Goal: Task Accomplishment & Management: Manage account settings

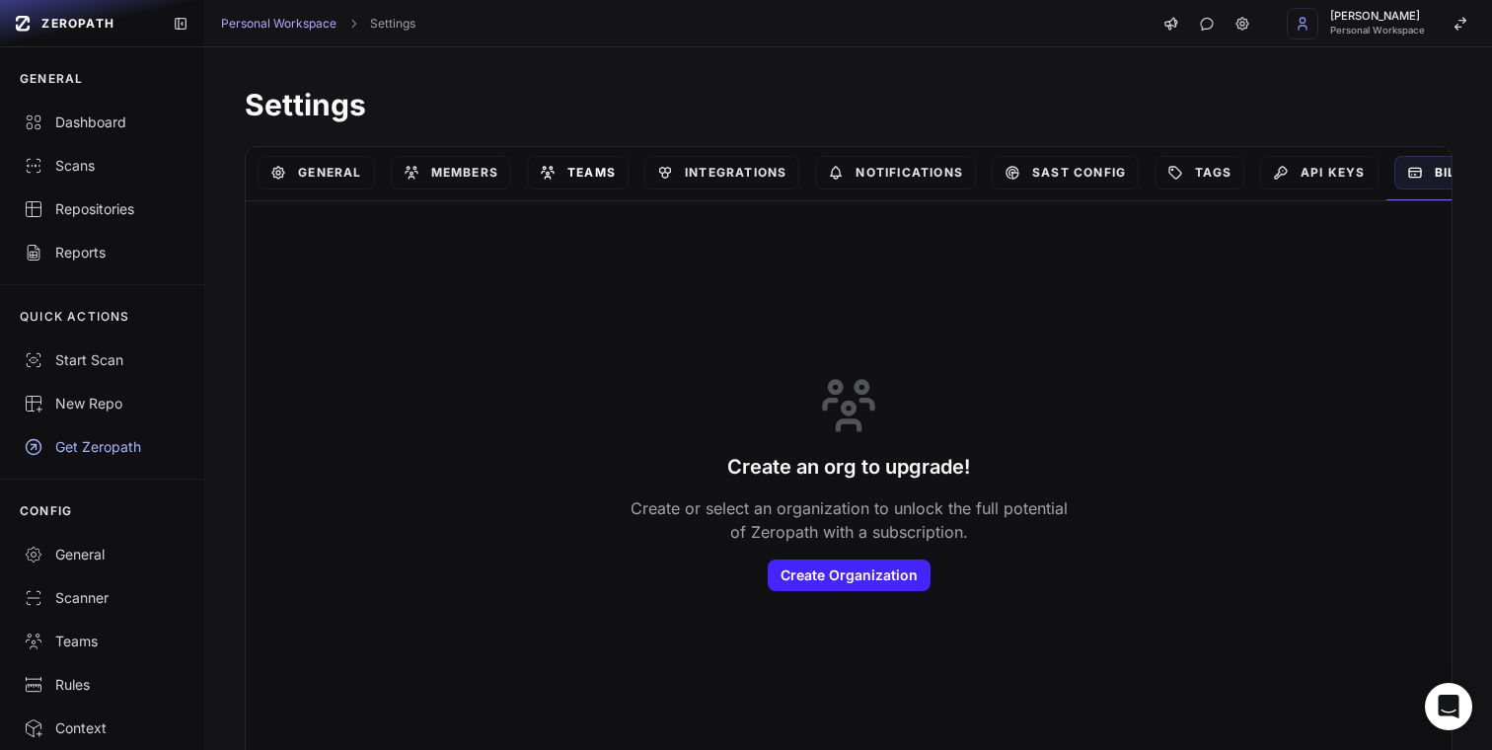
click at [616, 176] on link "Teams" at bounding box center [578, 173] width 102 height 34
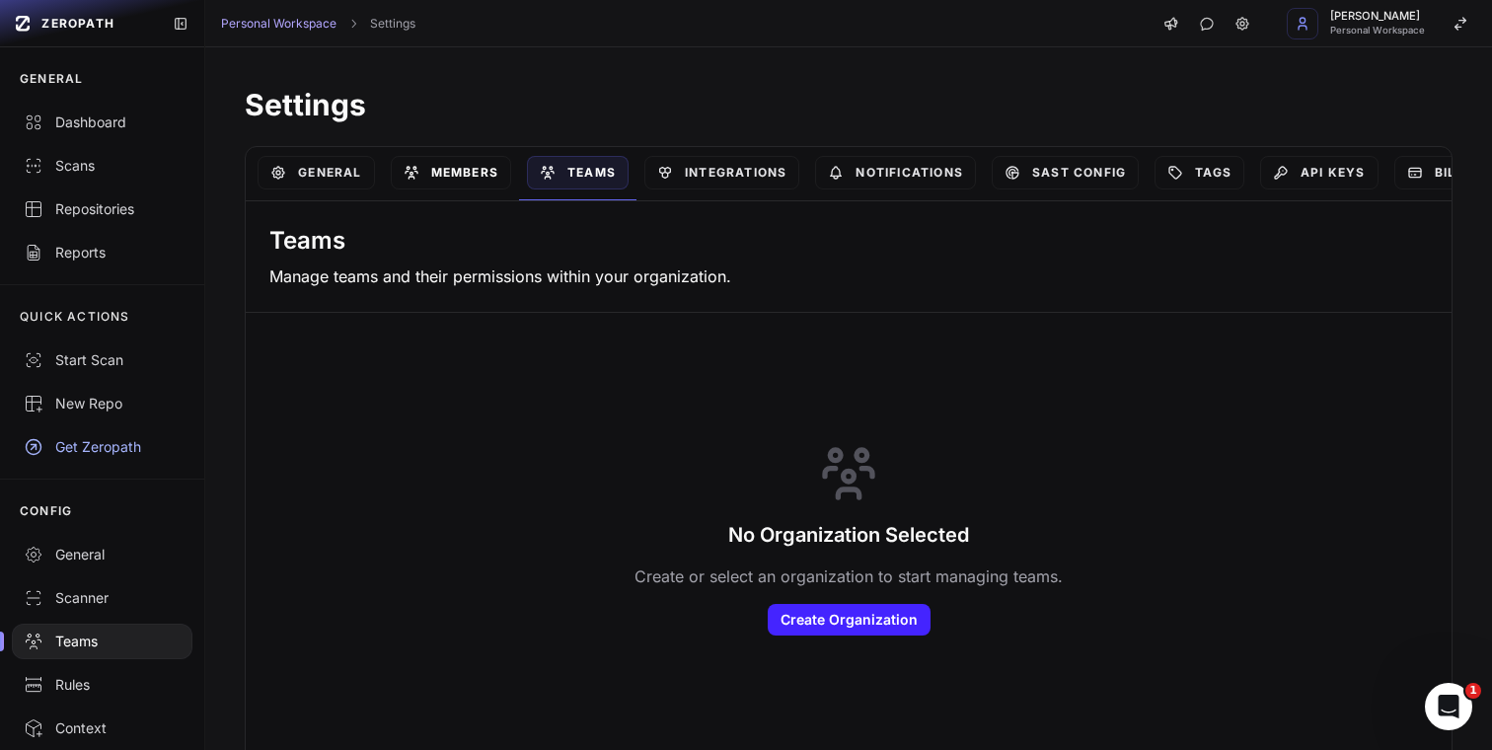
click at [489, 176] on link "Members" at bounding box center [451, 173] width 120 height 34
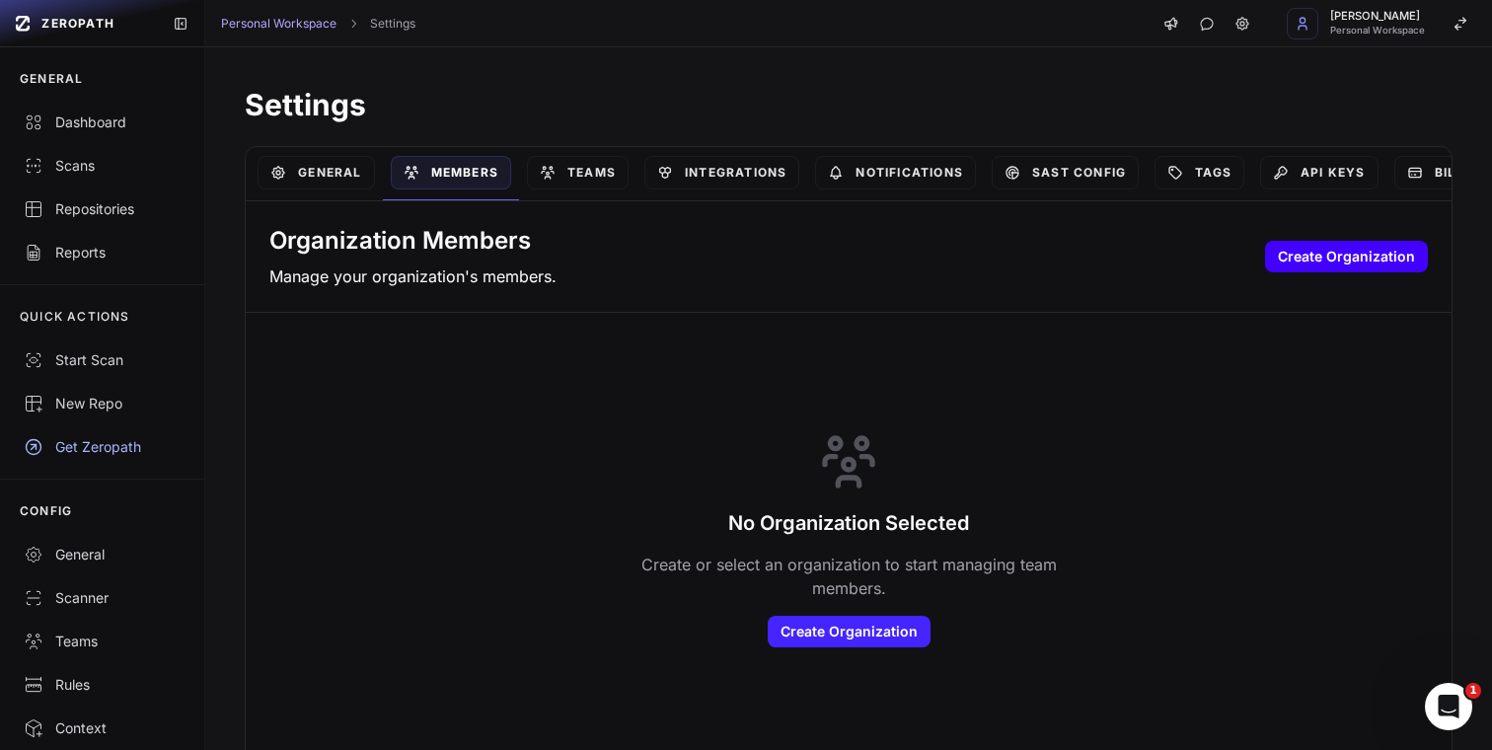
click at [1317, 268] on button "Create Organization" at bounding box center [1346, 257] width 163 height 32
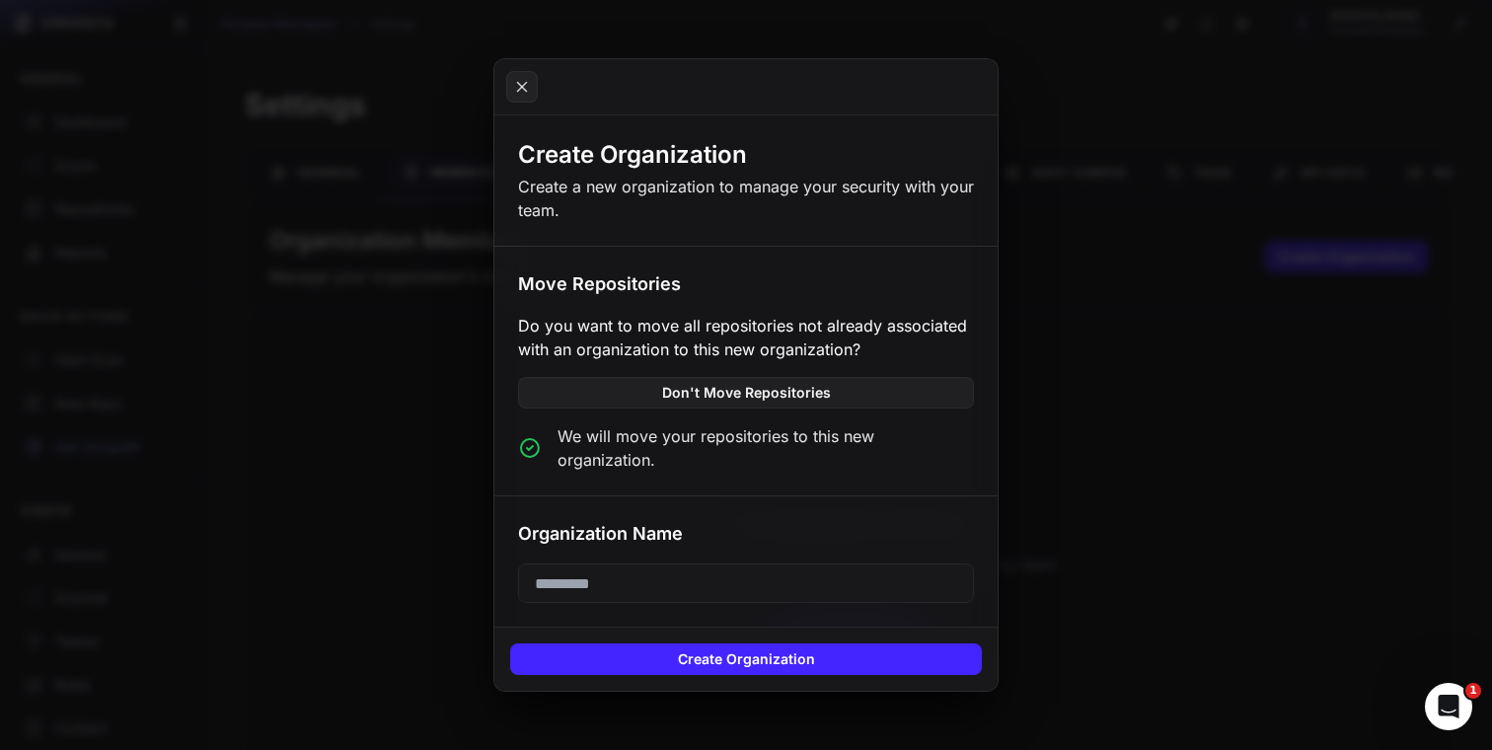
click at [676, 570] on input "text" at bounding box center [746, 582] width 456 height 39
click at [771, 582] on input "text" at bounding box center [746, 582] width 456 height 39
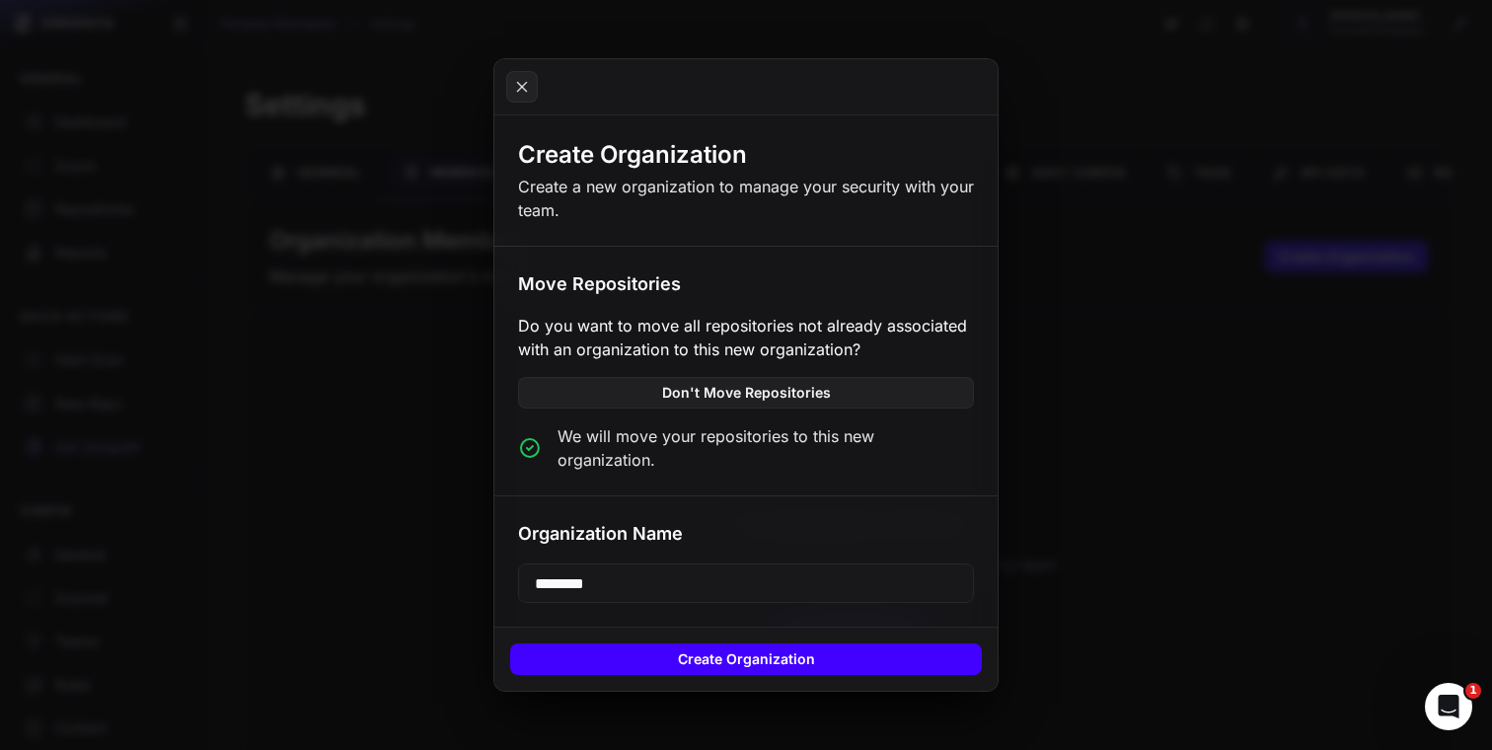
type input "********"
click at [750, 656] on button "Create Organization" at bounding box center [746, 659] width 472 height 32
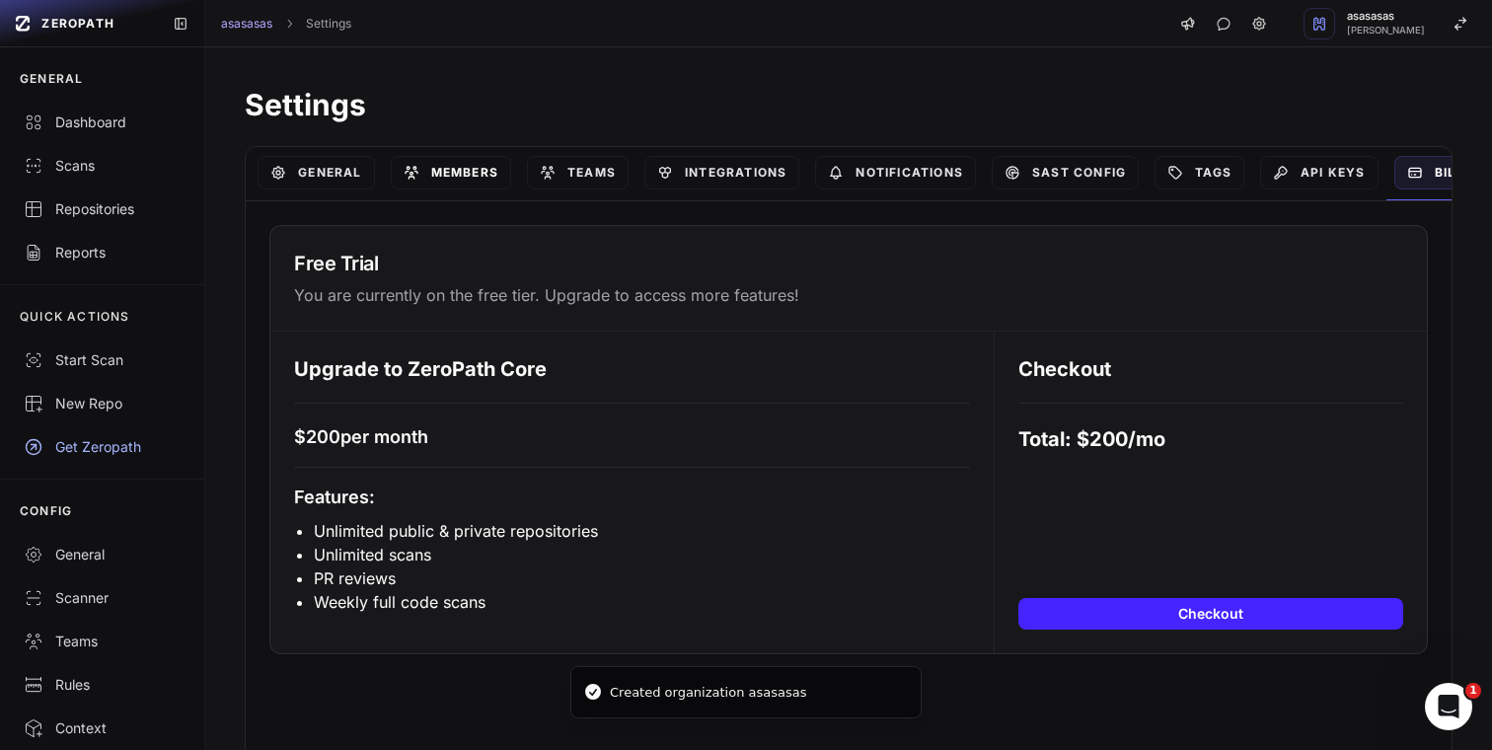
click at [466, 174] on link "Members" at bounding box center [451, 173] width 120 height 34
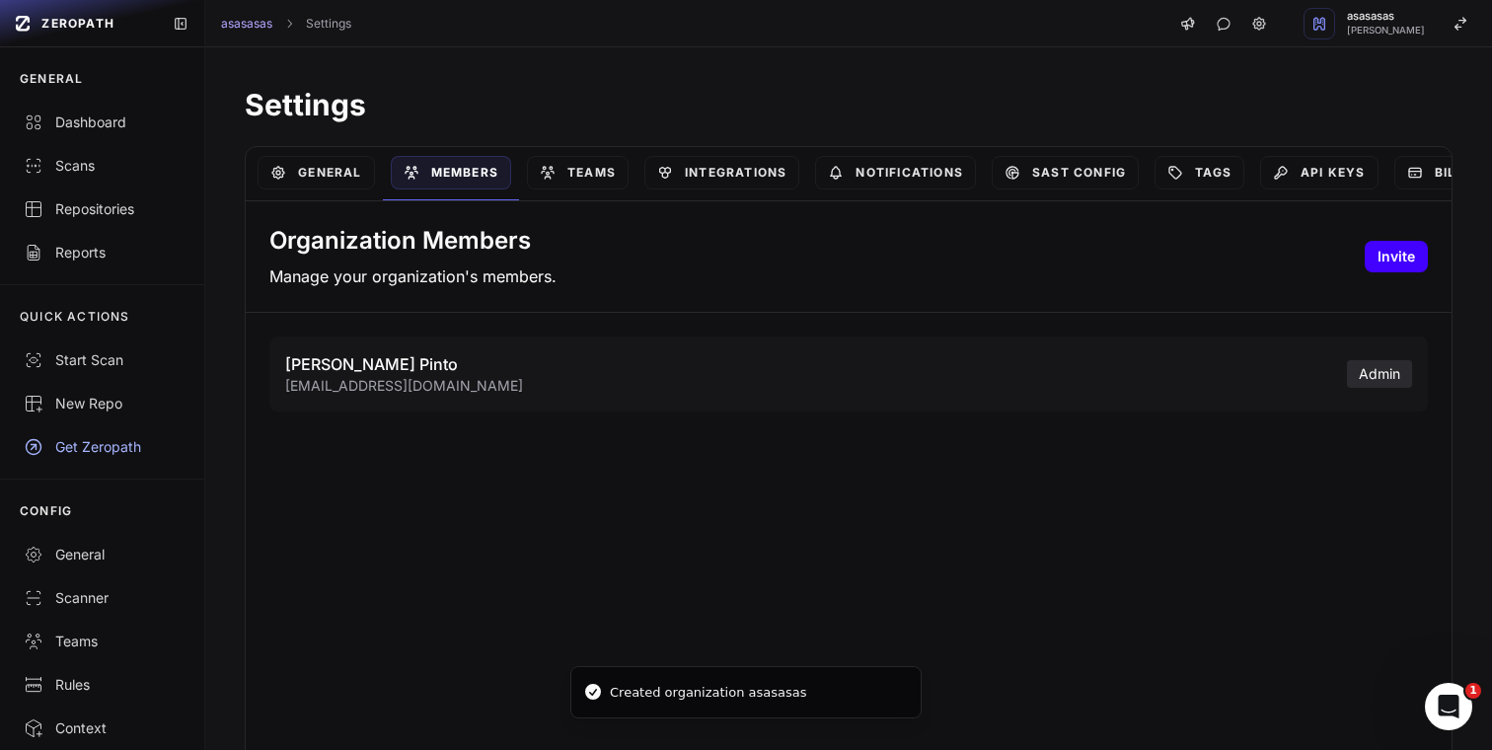
click at [1383, 260] on button "Invite" at bounding box center [1395, 257] width 63 height 32
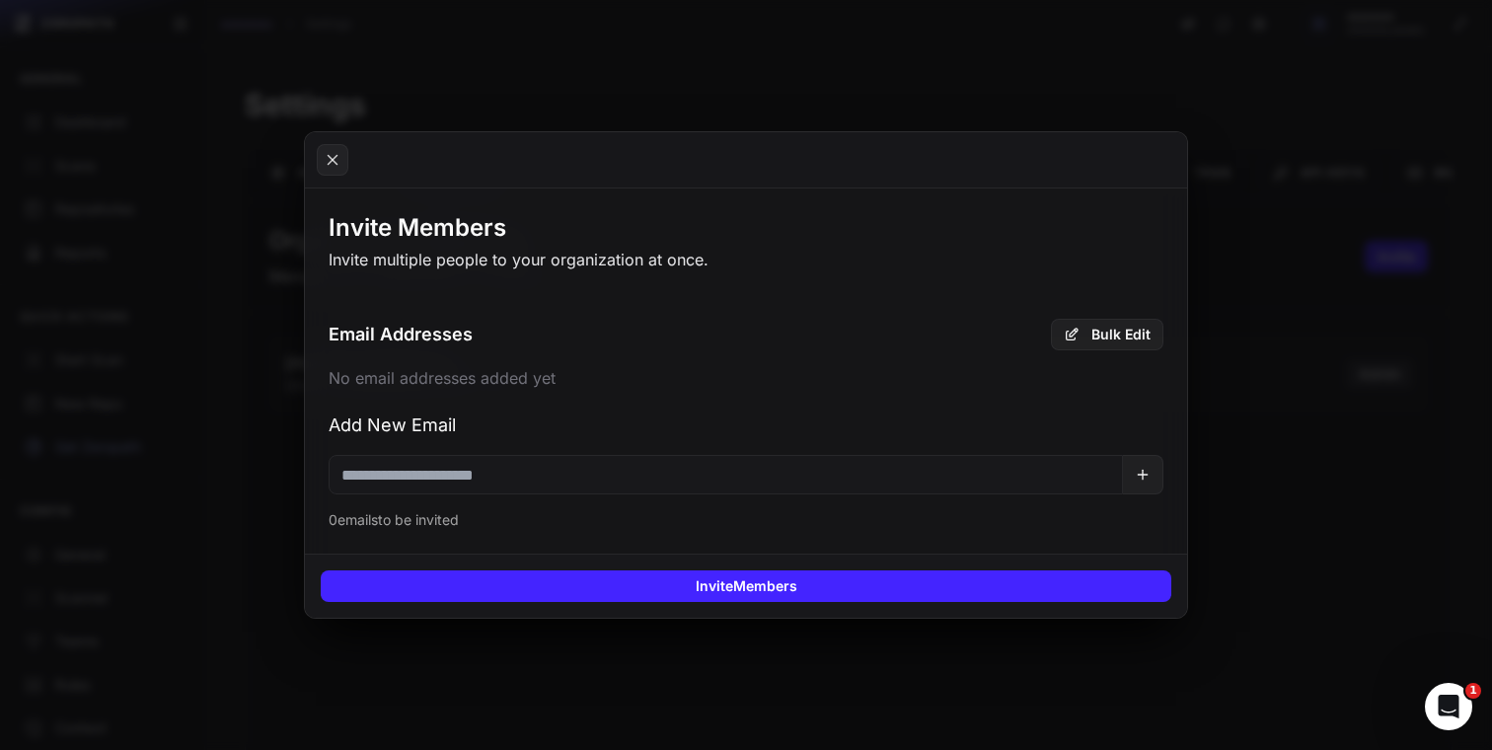
click at [740, 474] on input "email" at bounding box center [726, 474] width 794 height 39
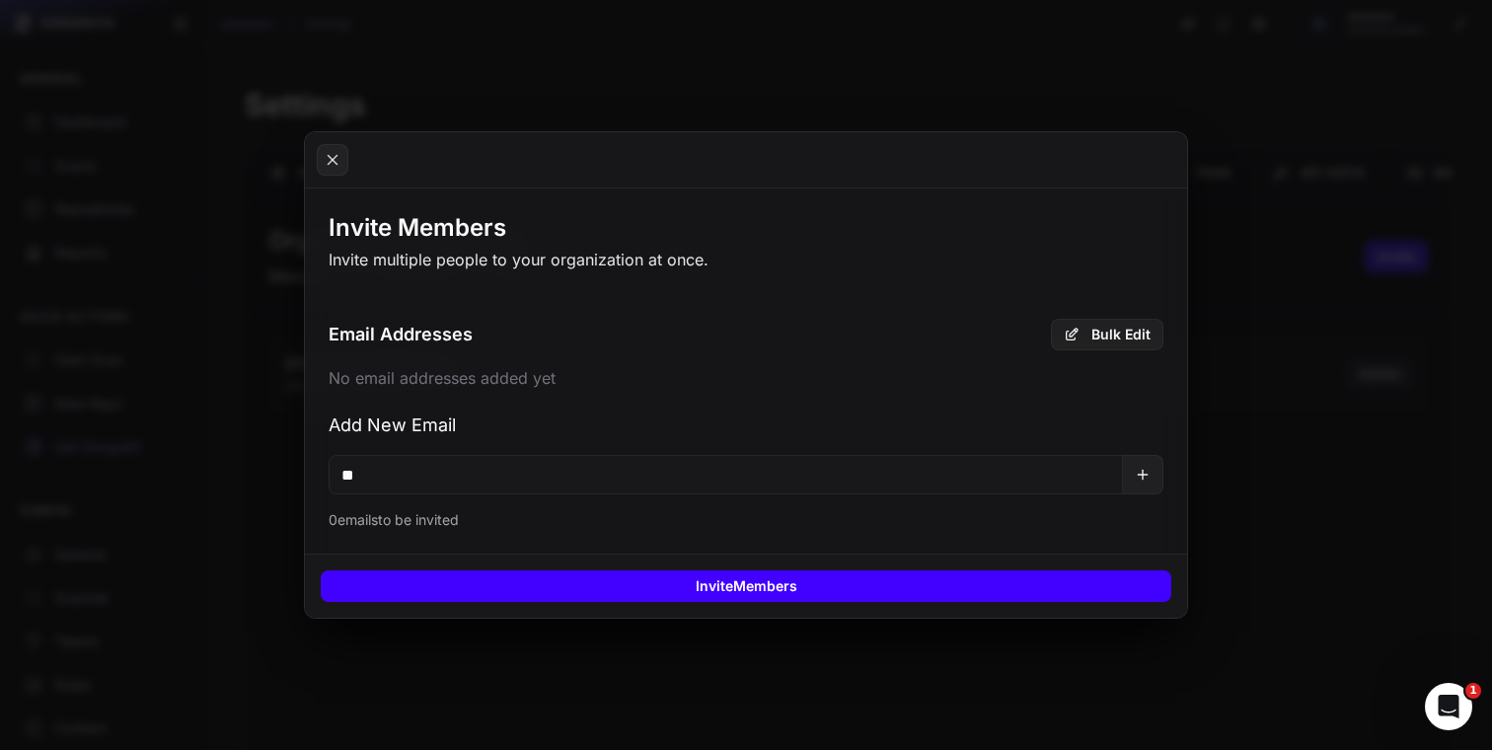
type input "**"
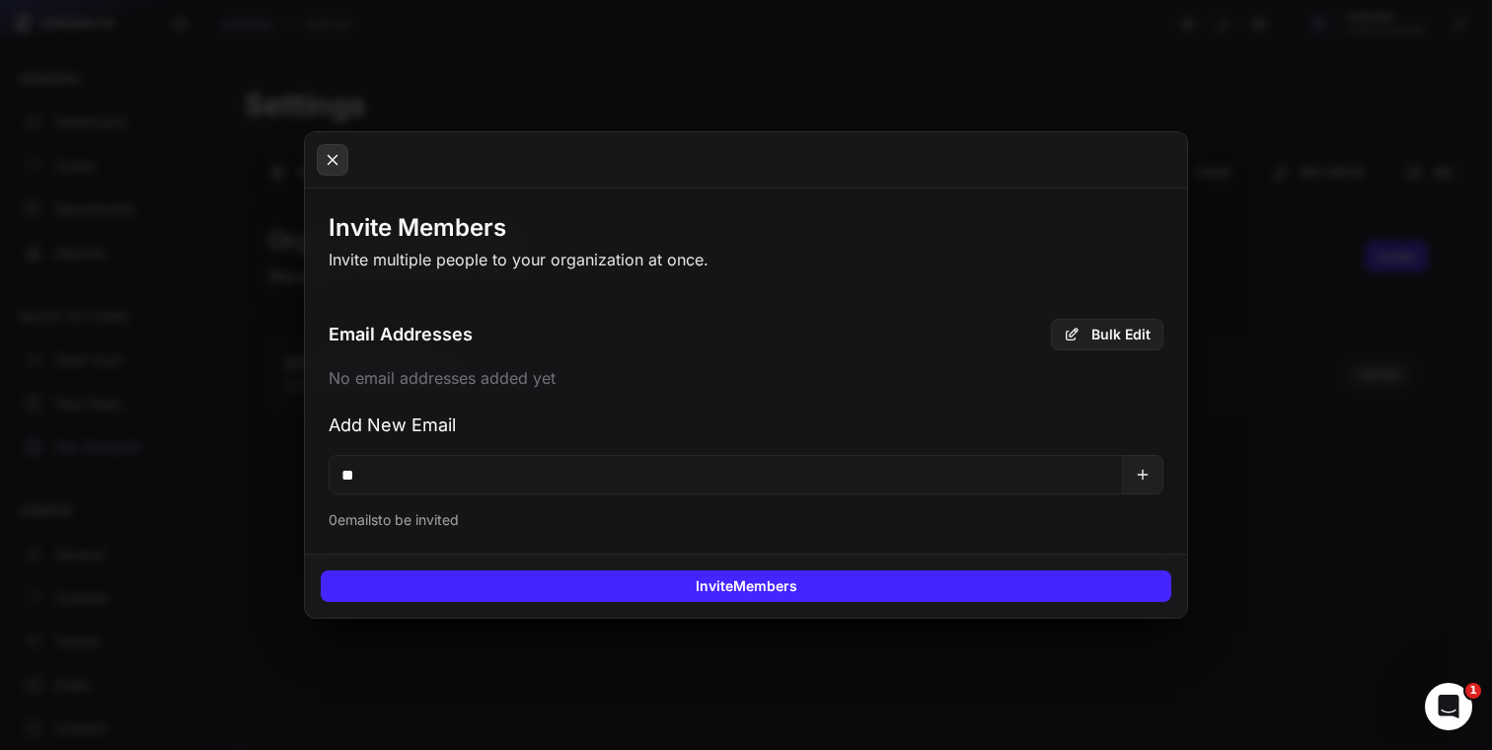
click at [336, 167] on icon at bounding box center [333, 160] width 18 height 24
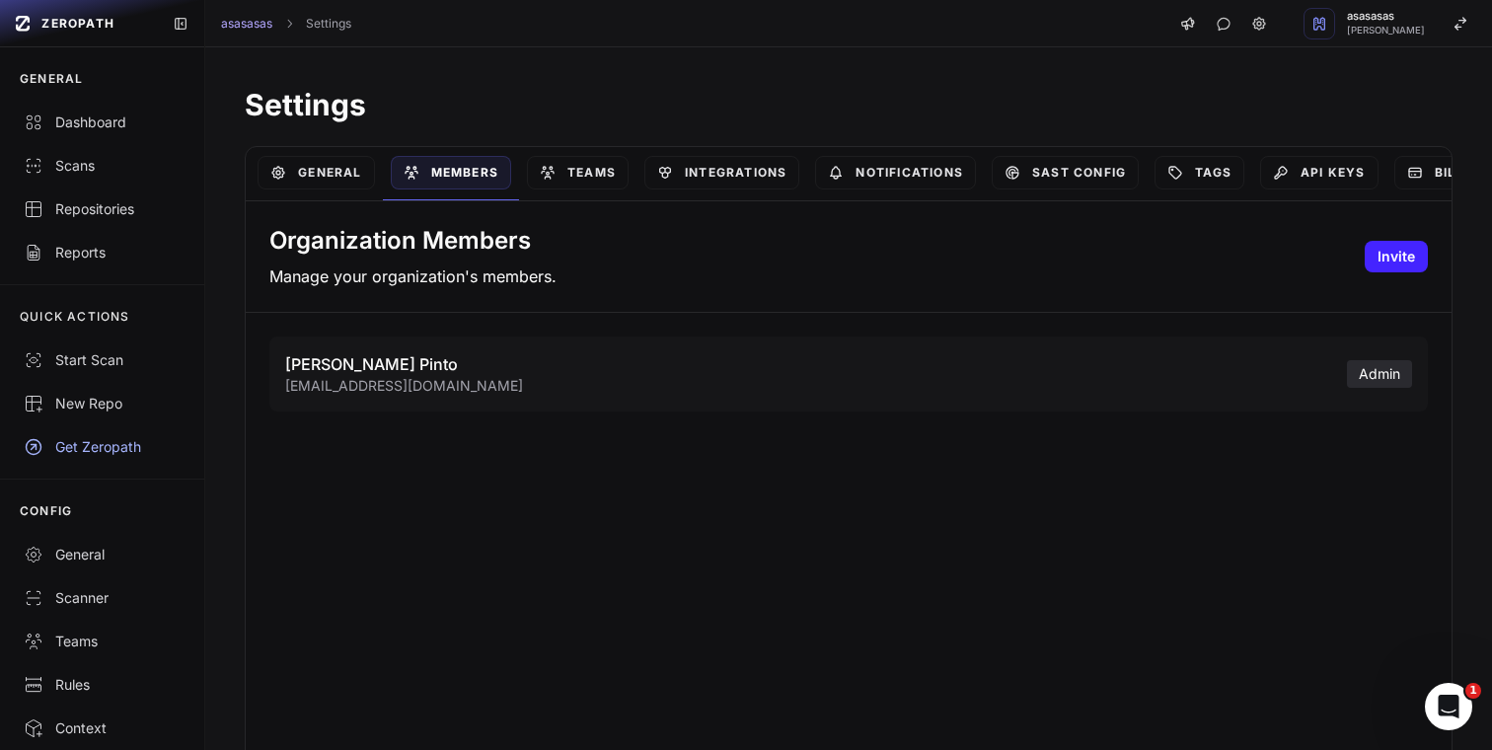
scroll to position [16, 0]
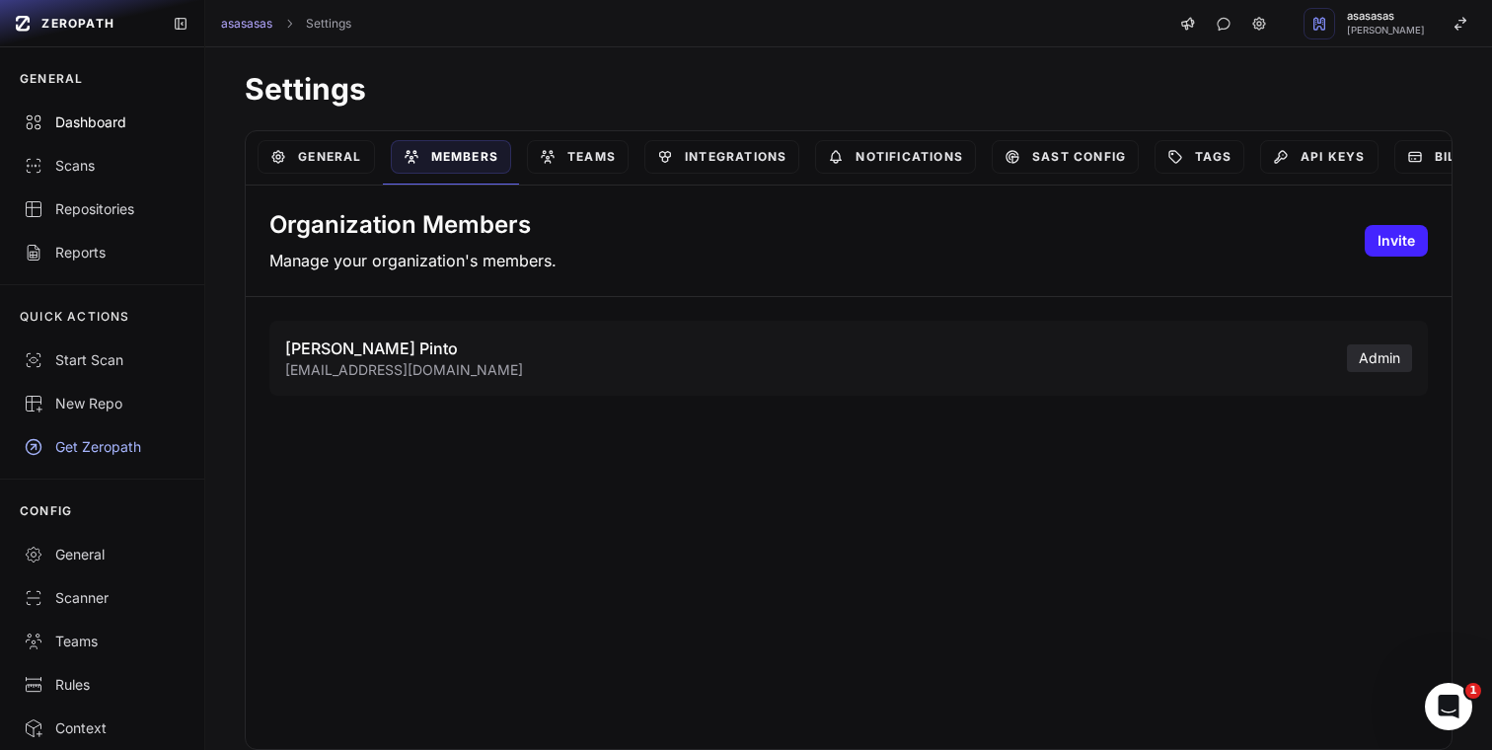
click at [117, 127] on div "Dashboard" at bounding box center [102, 122] width 157 height 20
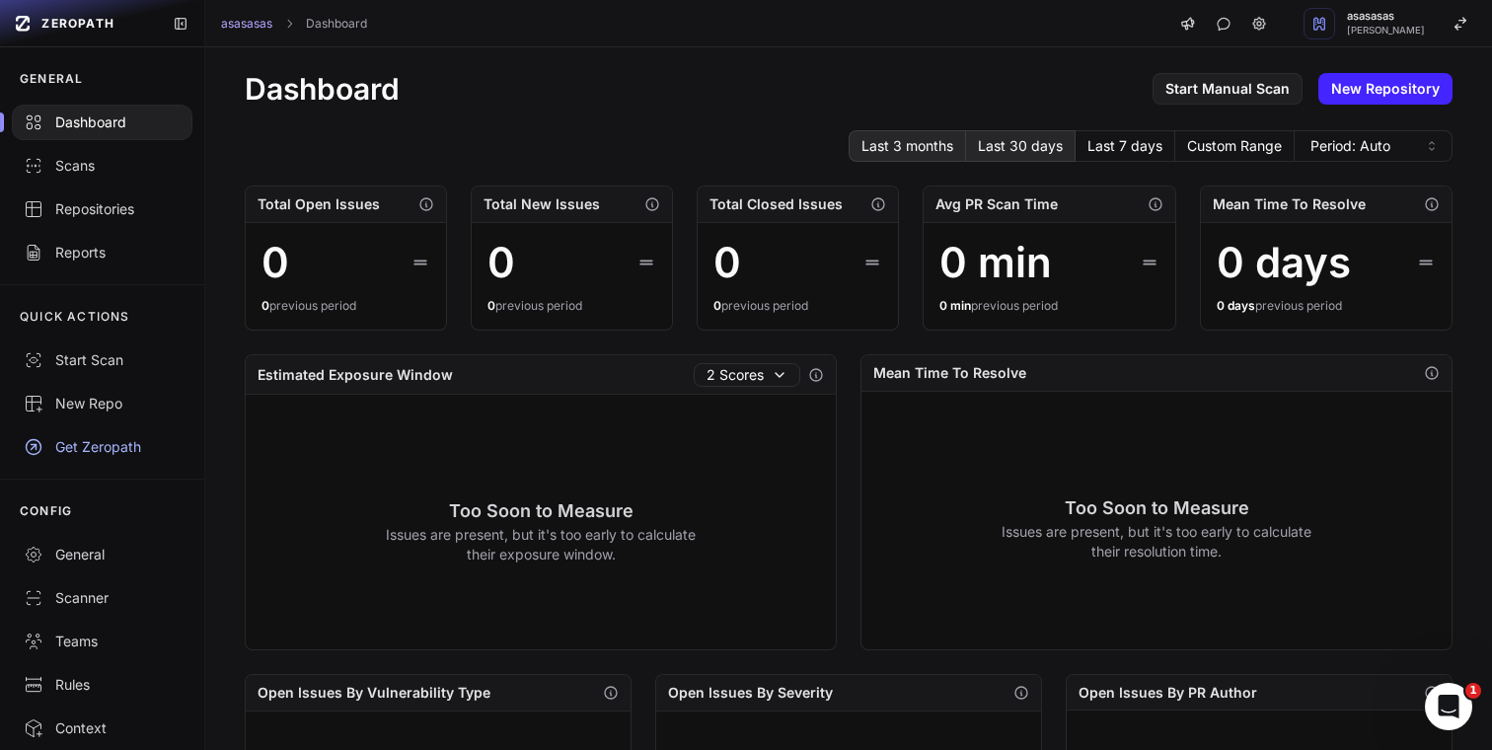
click at [997, 146] on button "Last 30 days" at bounding box center [1021, 146] width 110 height 32
click at [1133, 164] on div "Dashboard Start Manual Scan New Repository Last 3 months Last 30 days Last 7 da…" at bounding box center [848, 743] width 1286 height 1422
click at [1127, 150] on button "Last 7 days" at bounding box center [1125, 146] width 100 height 32
click at [1236, 153] on button "Custom Range" at bounding box center [1234, 146] width 119 height 32
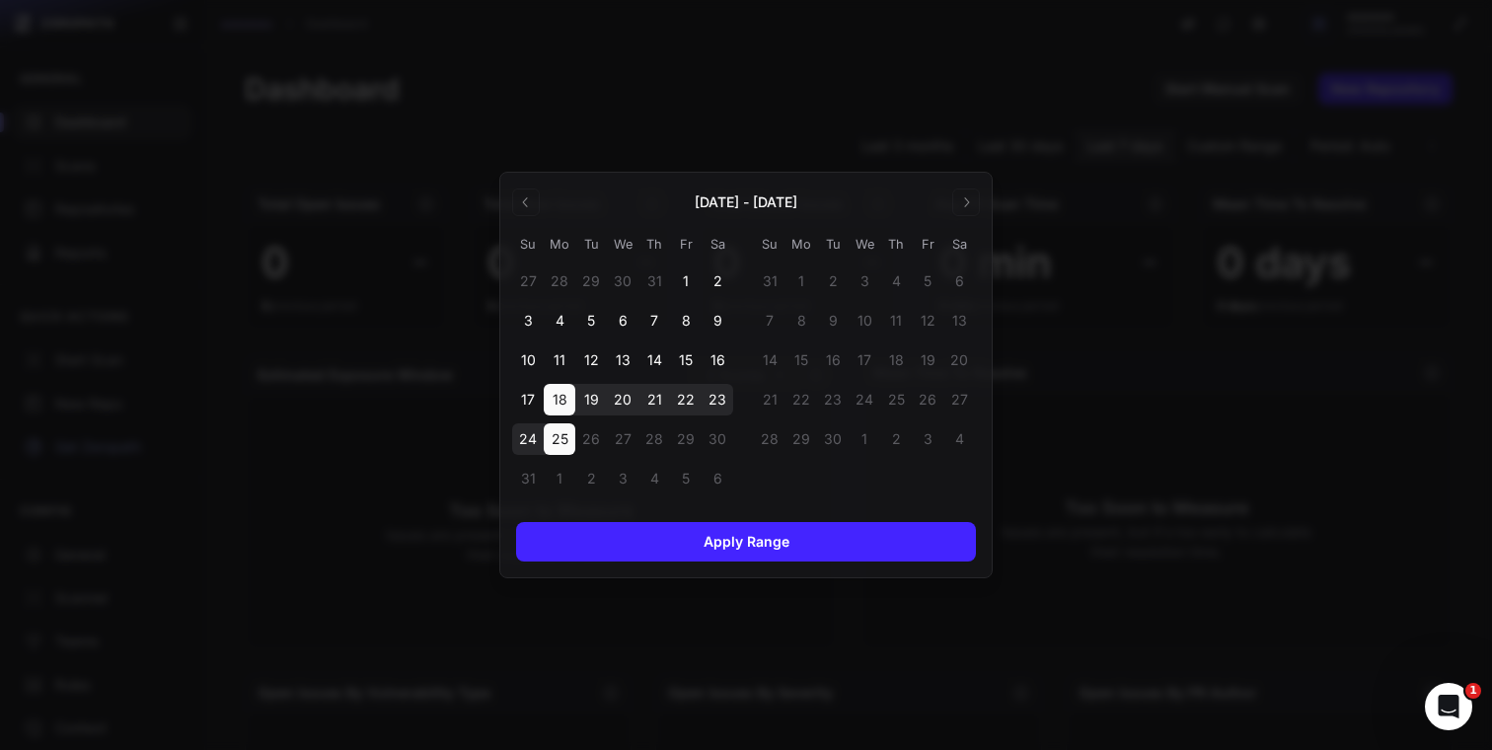
click at [943, 66] on div at bounding box center [746, 375] width 1492 height 750
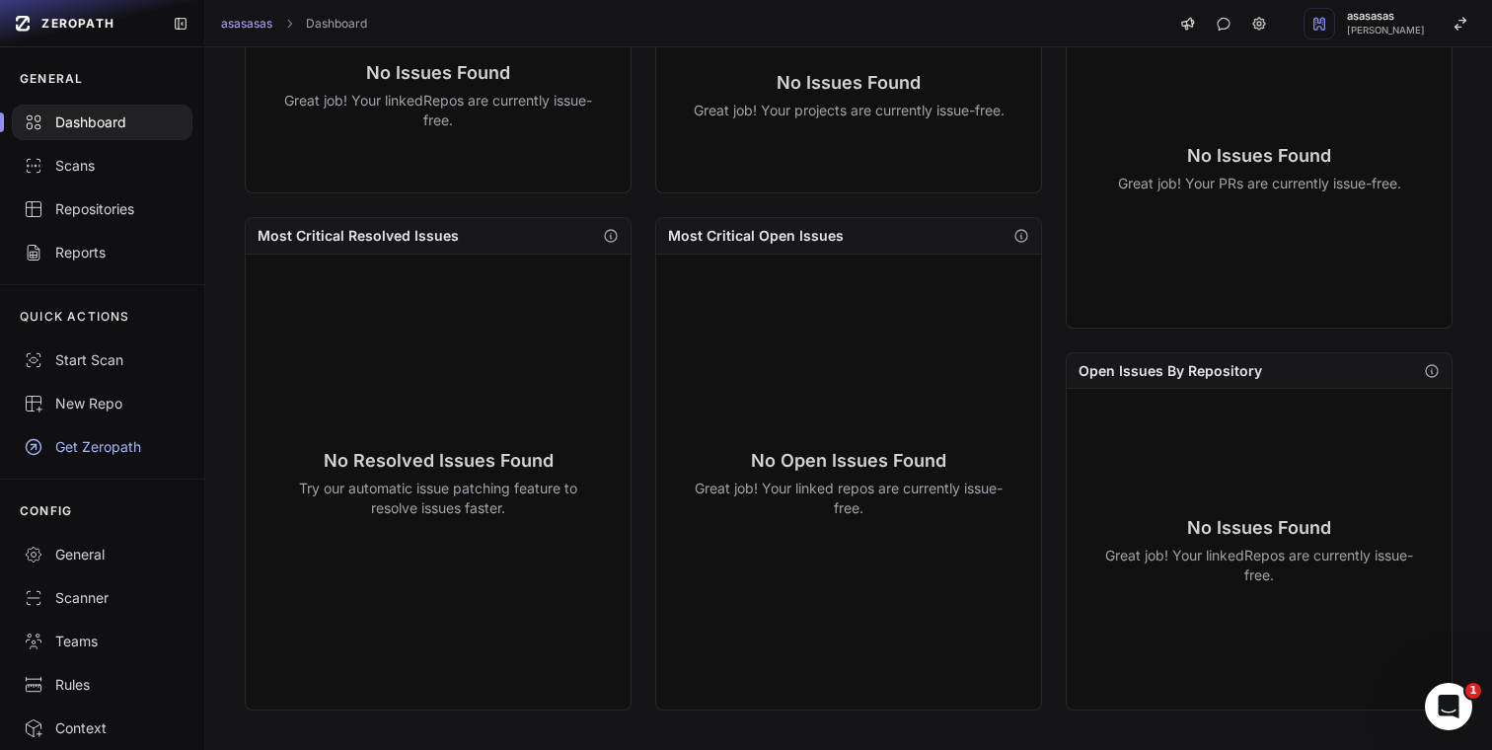
scroll to position [161, 0]
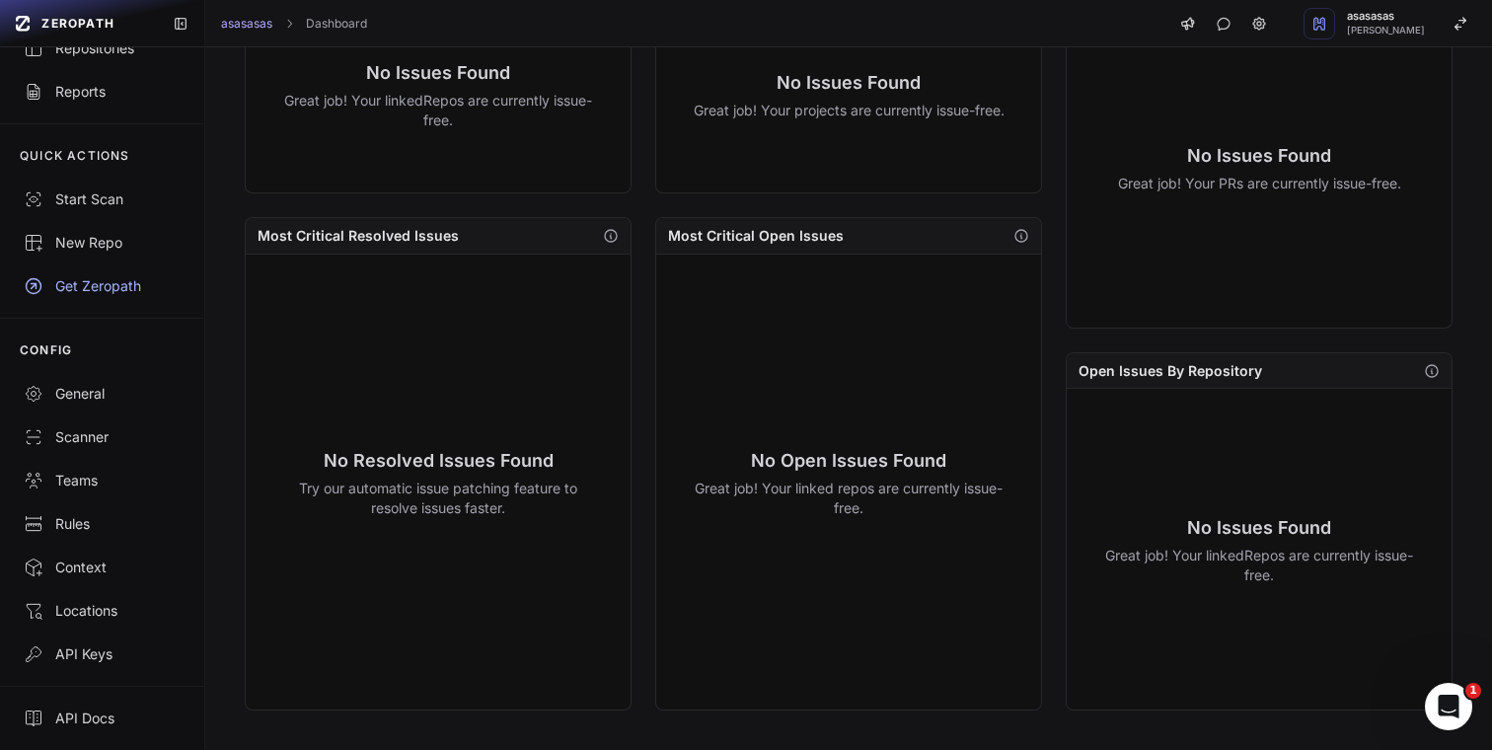
click at [103, 20] on span "ZEROPATH" at bounding box center [77, 24] width 73 height 16
click at [1466, 27] on icon "button" at bounding box center [1460, 24] width 16 height 16
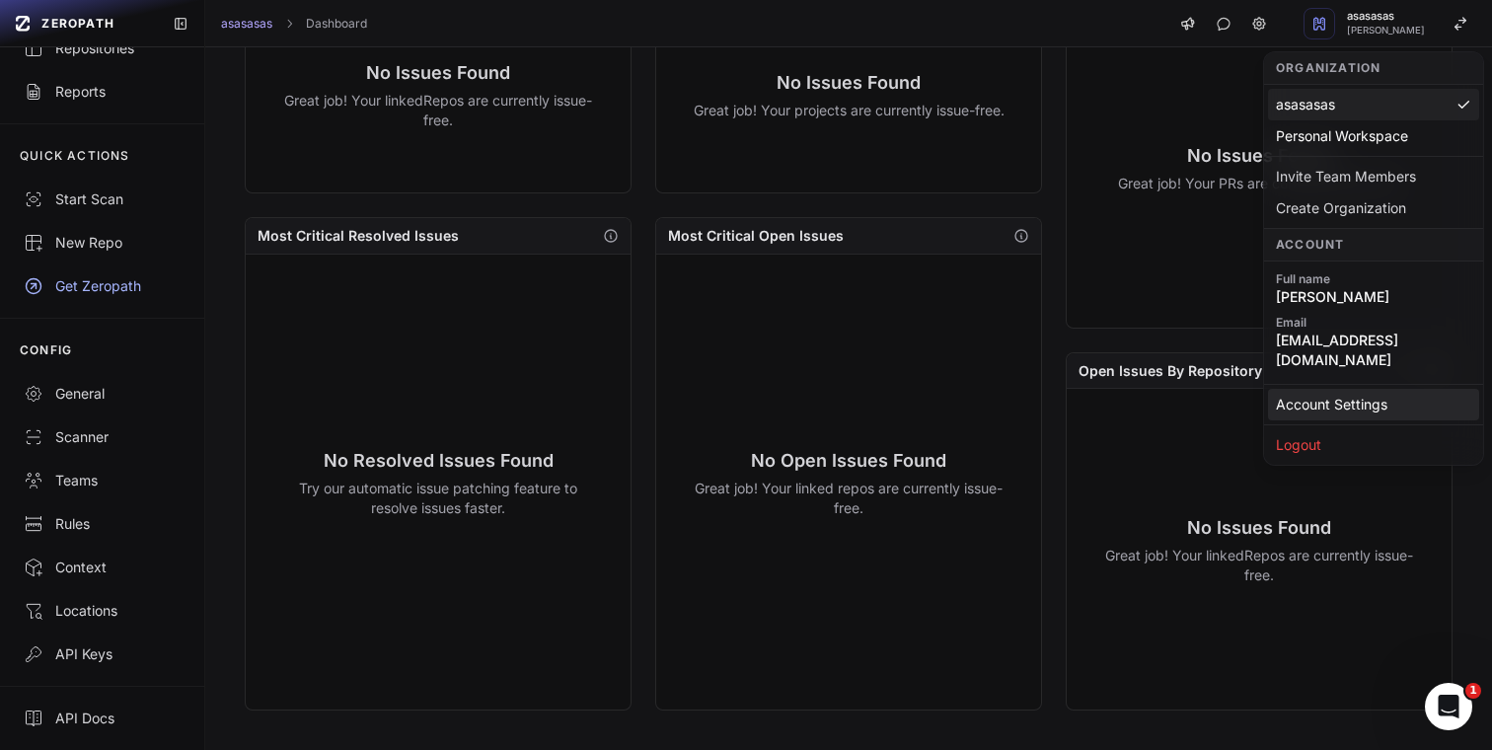
click at [1292, 389] on link "Account Settings" at bounding box center [1373, 405] width 211 height 32
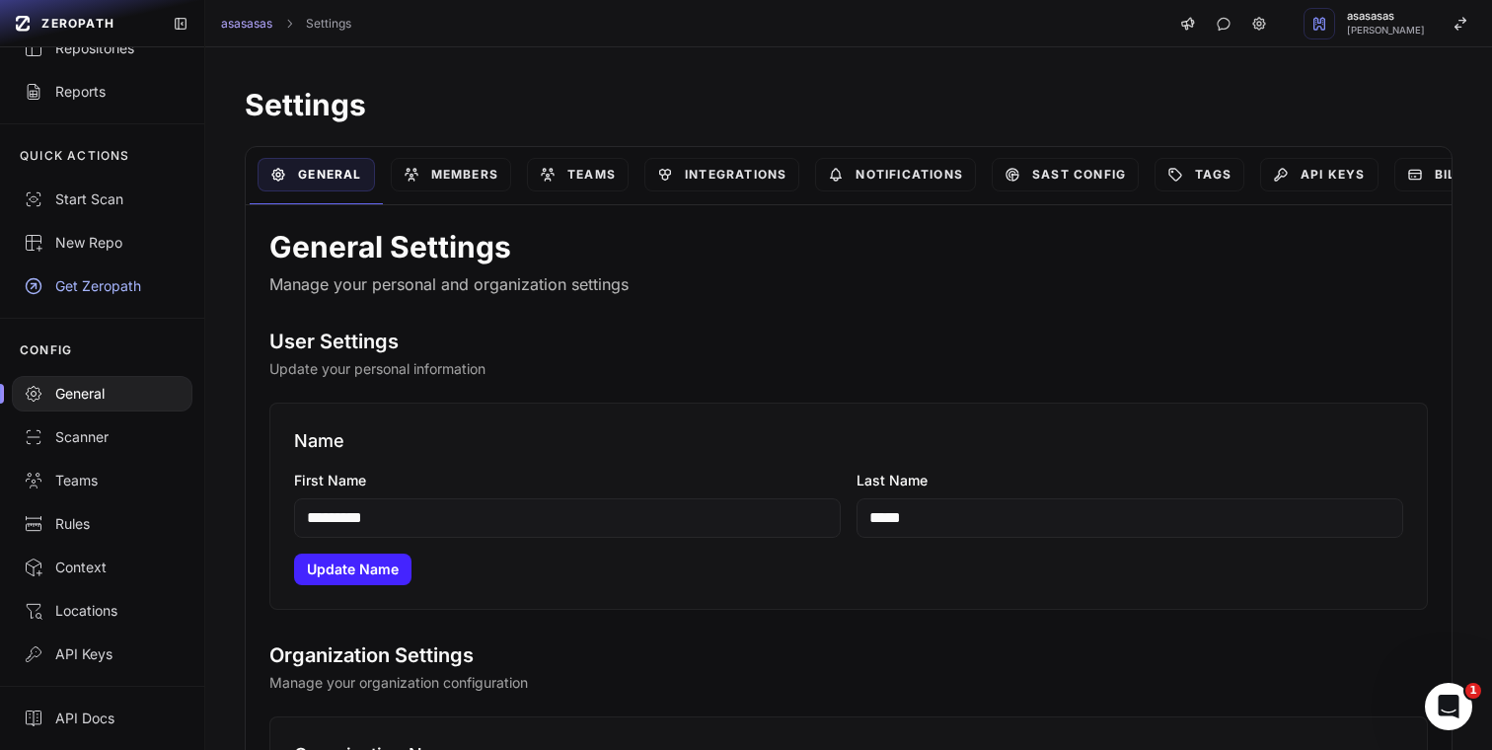
scroll to position [0, 64]
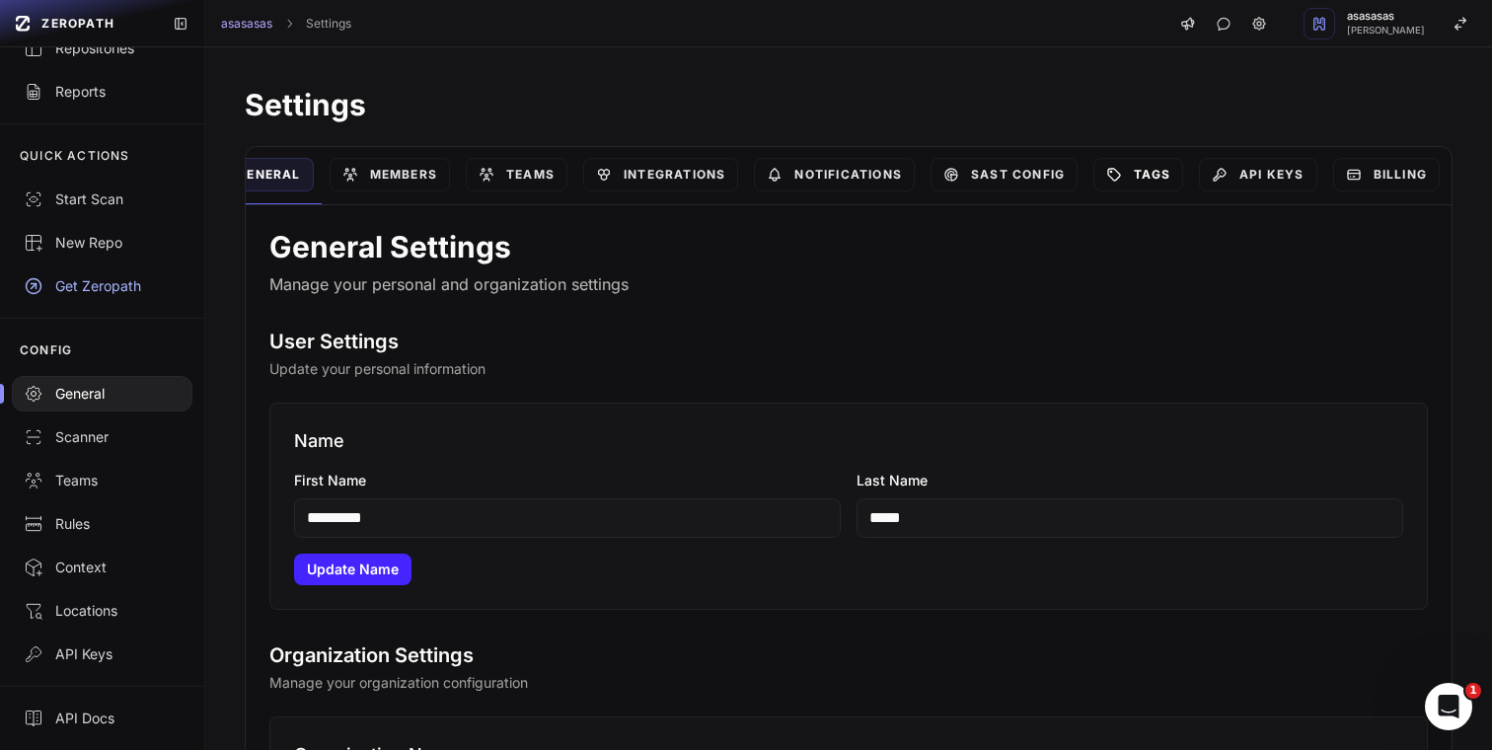
click at [1123, 170] on link "Tags" at bounding box center [1138, 175] width 90 height 34
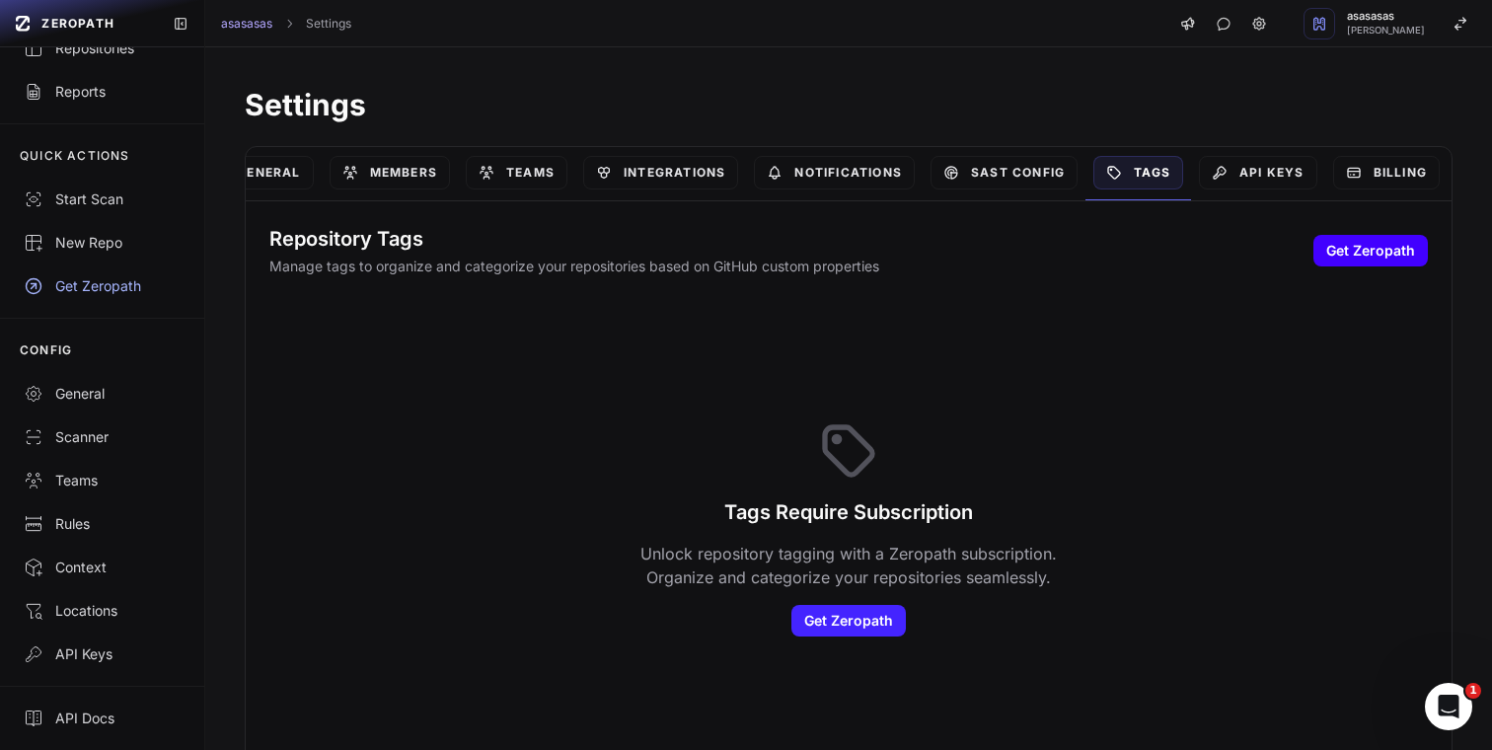
scroll to position [16, 0]
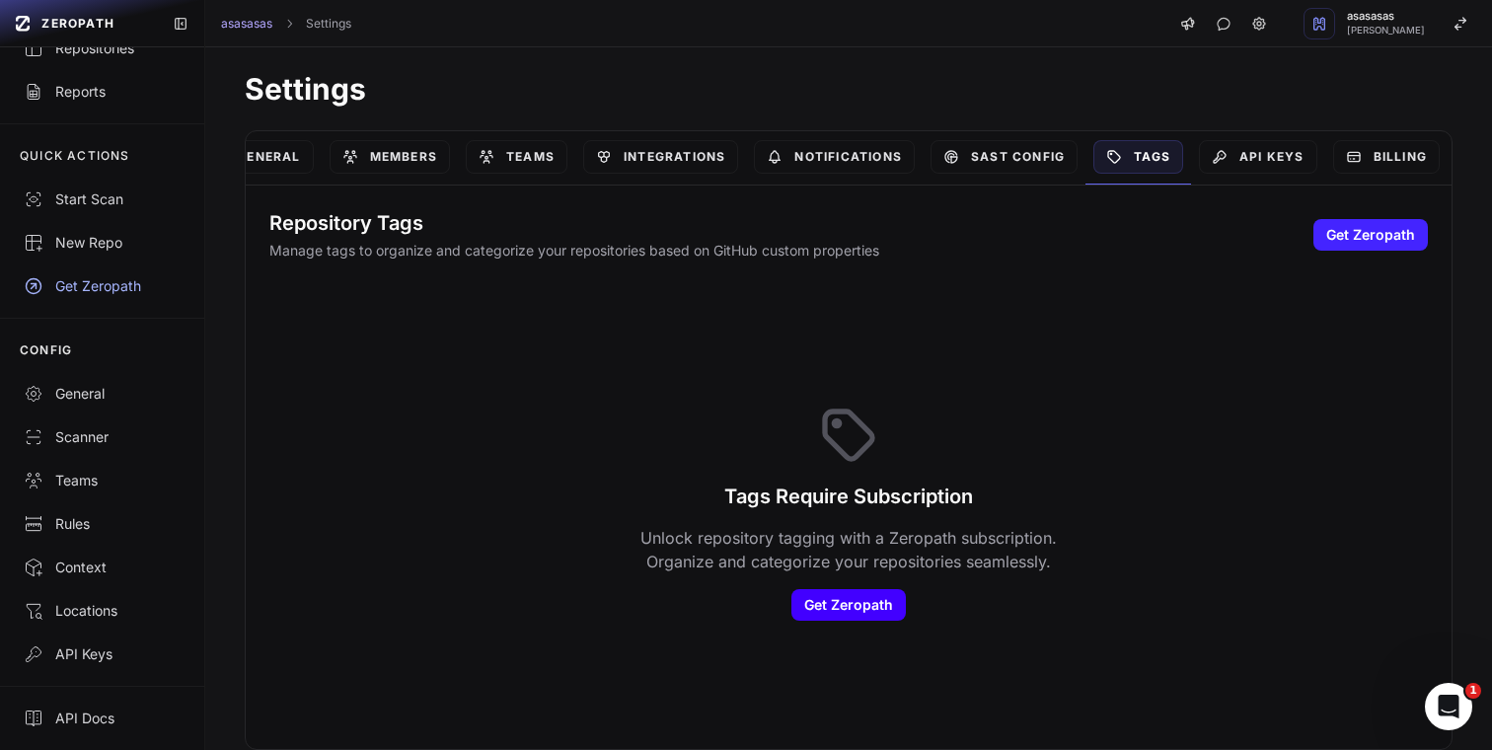
click at [850, 608] on link "Get Zeropath" at bounding box center [848, 605] width 114 height 32
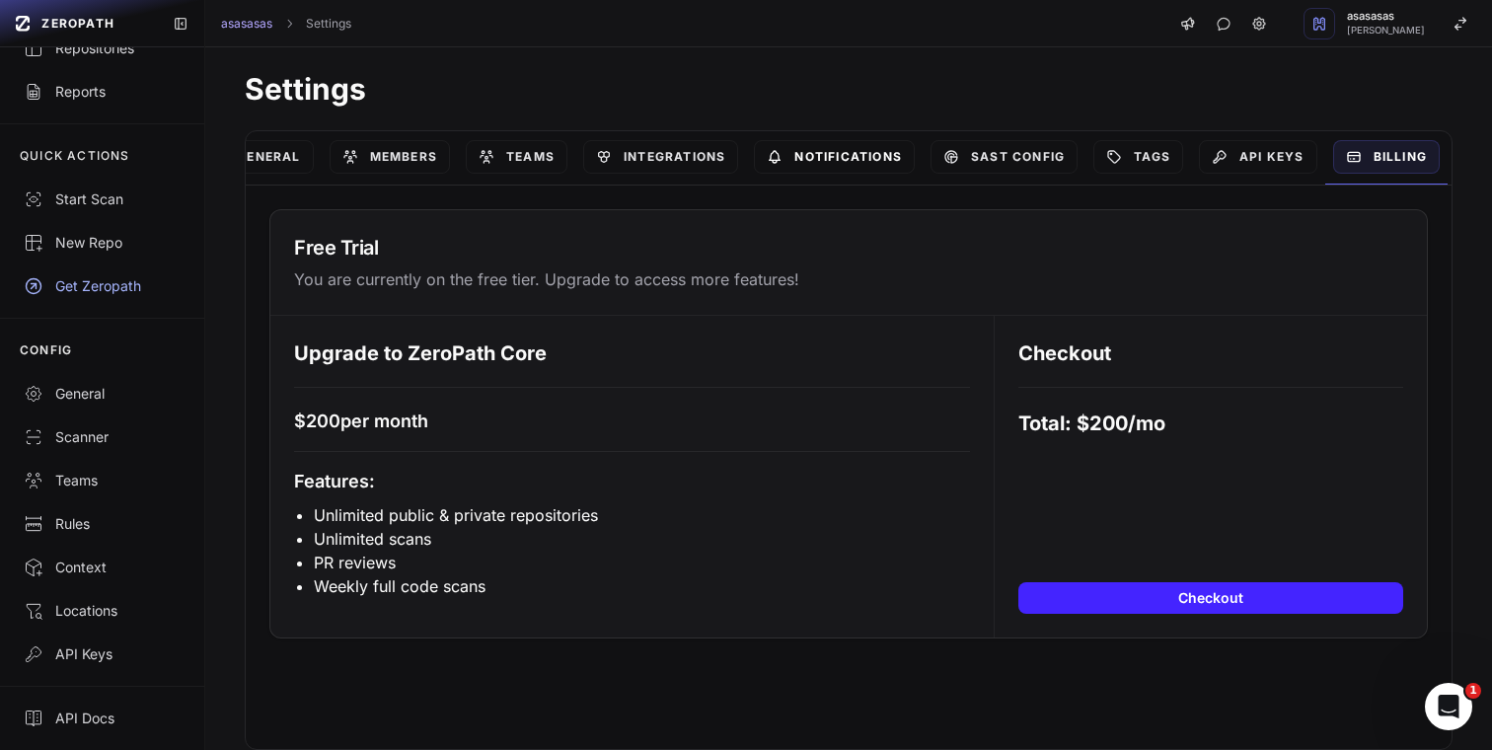
click at [815, 148] on link "Notifications" at bounding box center [834, 157] width 161 height 34
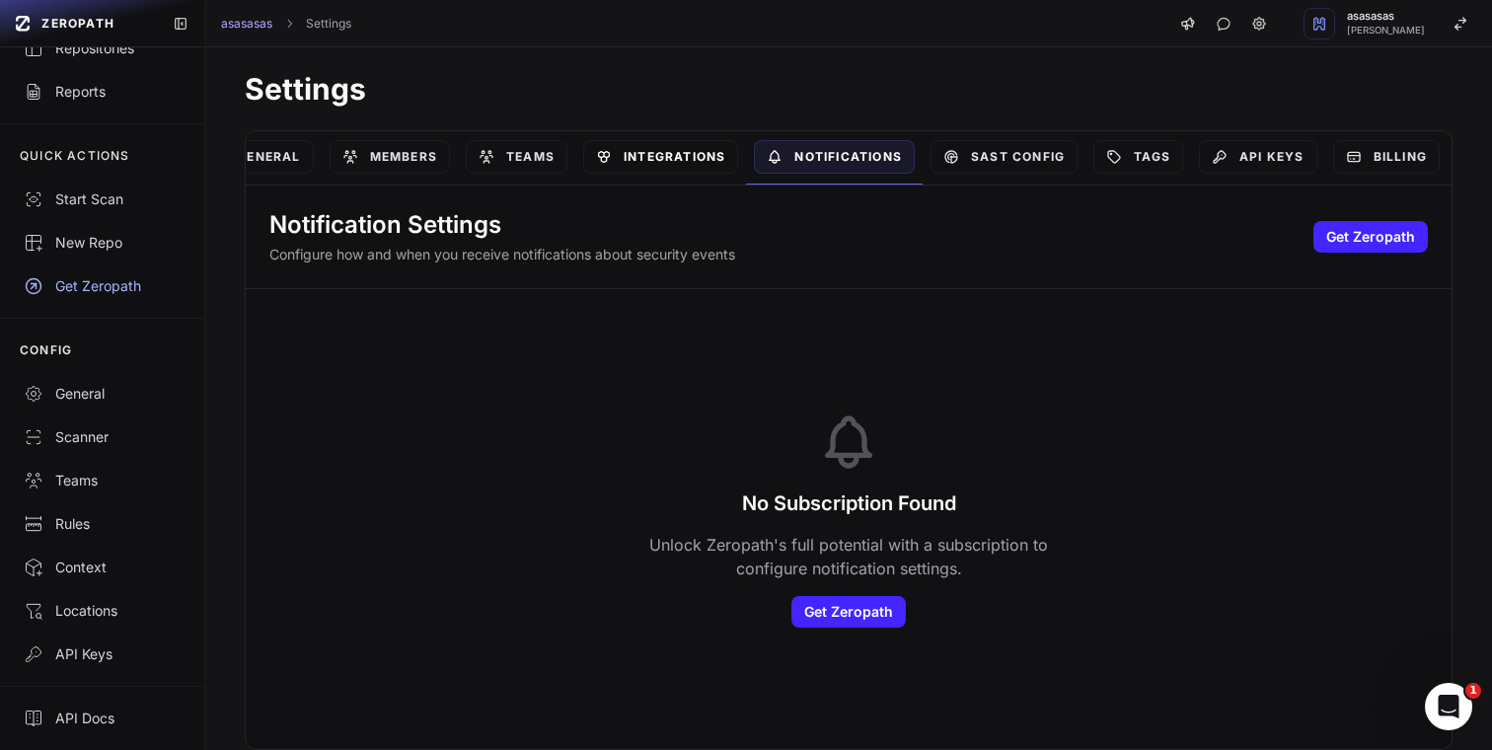
click at [619, 157] on link "Integrations" at bounding box center [660, 157] width 155 height 34
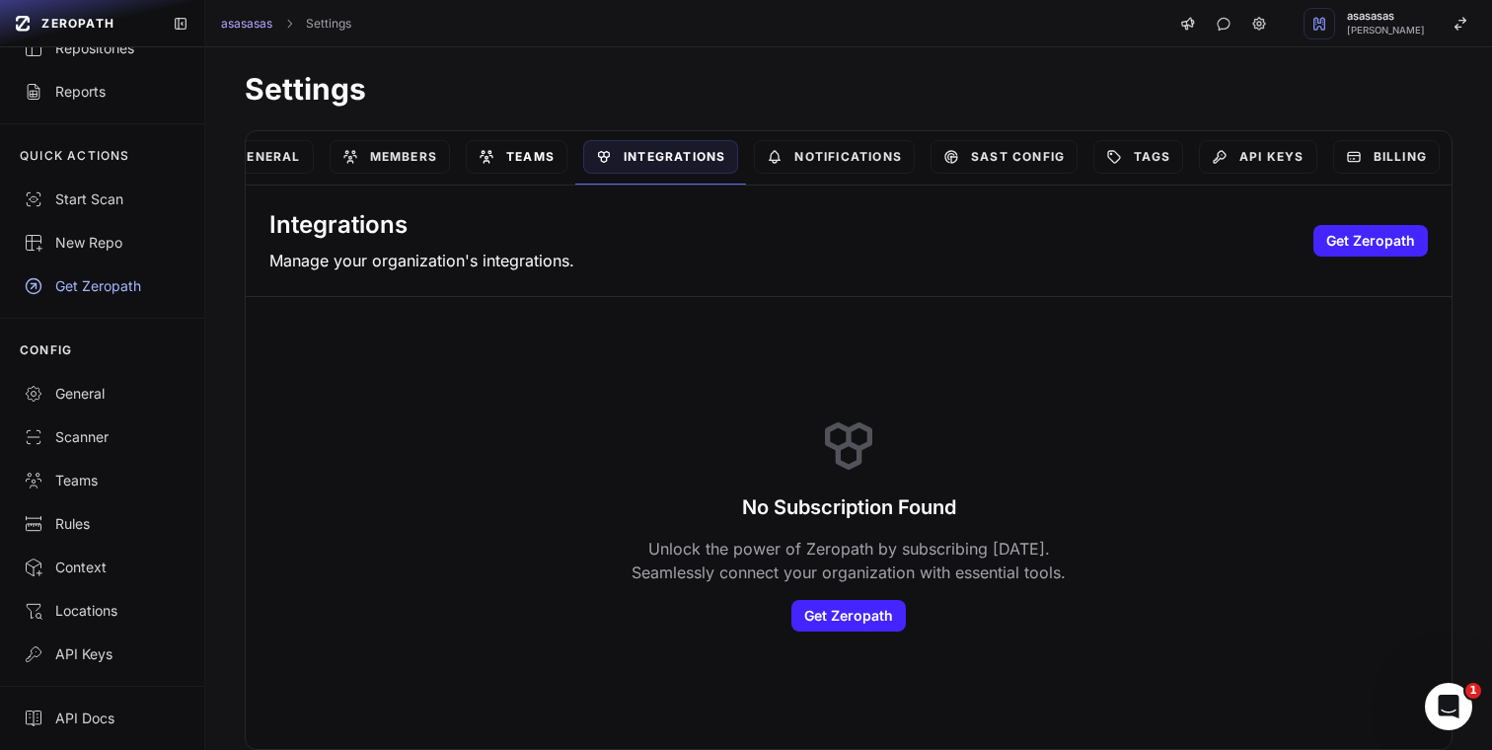
click at [492, 156] on link "Teams" at bounding box center [517, 157] width 102 height 34
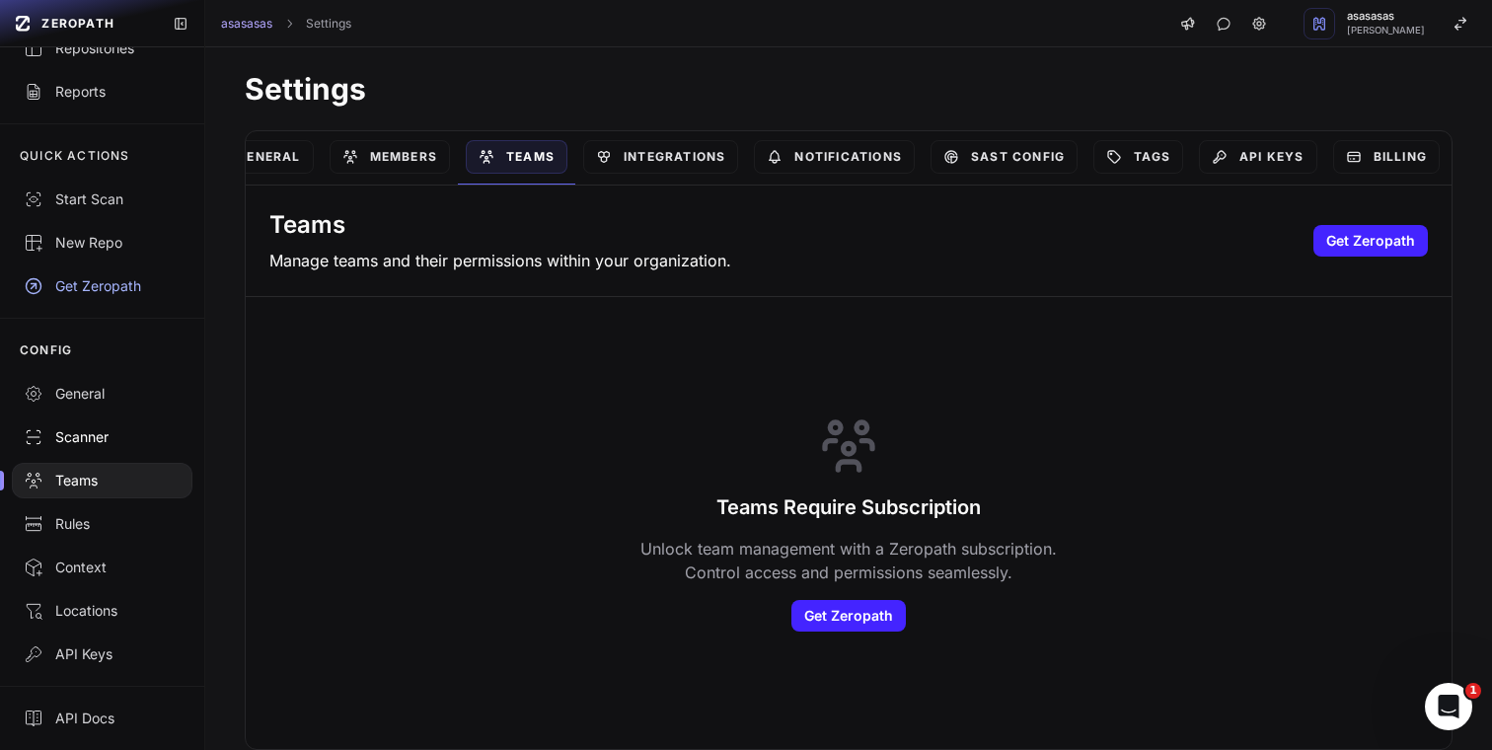
click at [116, 438] on div "Scanner" at bounding box center [102, 437] width 157 height 20
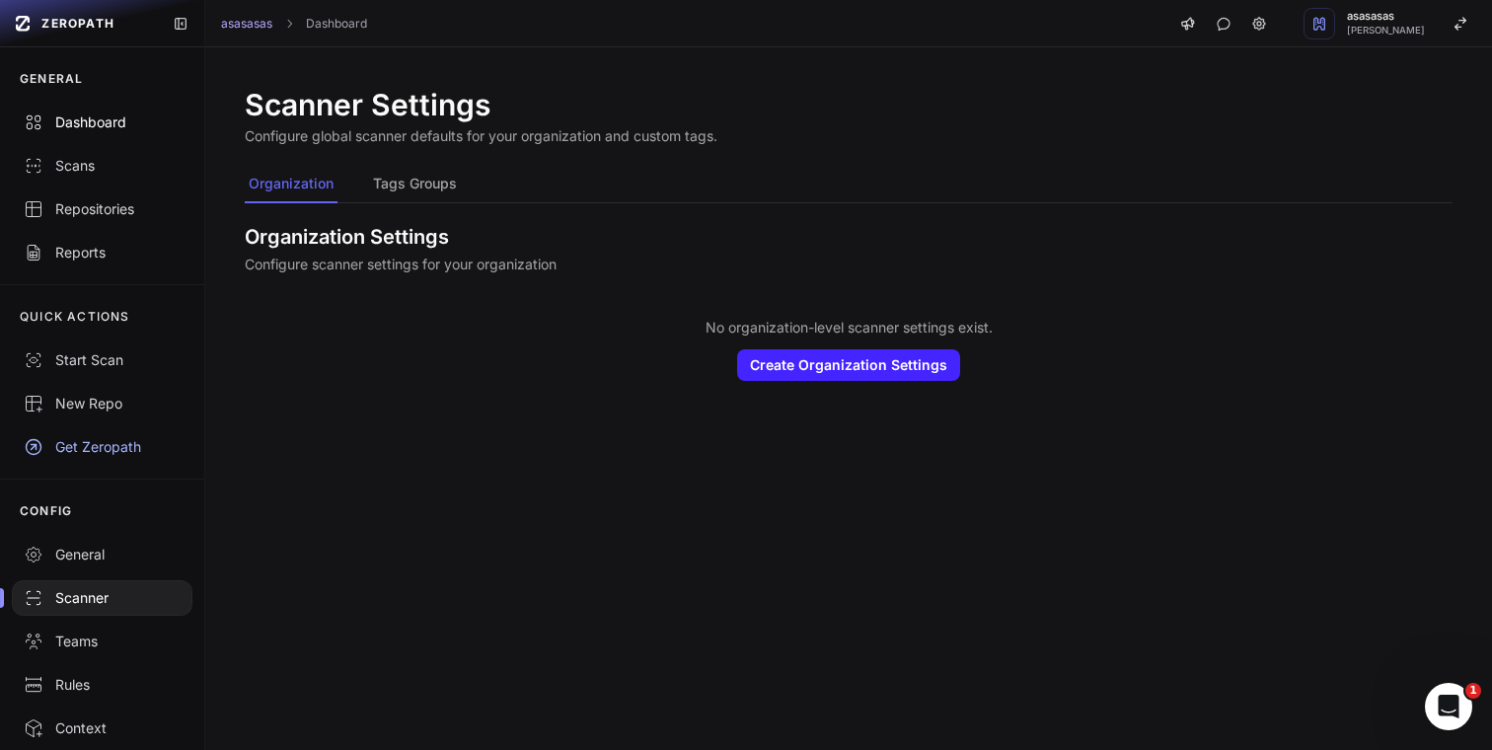
click at [106, 110] on link "Dashboard" at bounding box center [102, 122] width 204 height 43
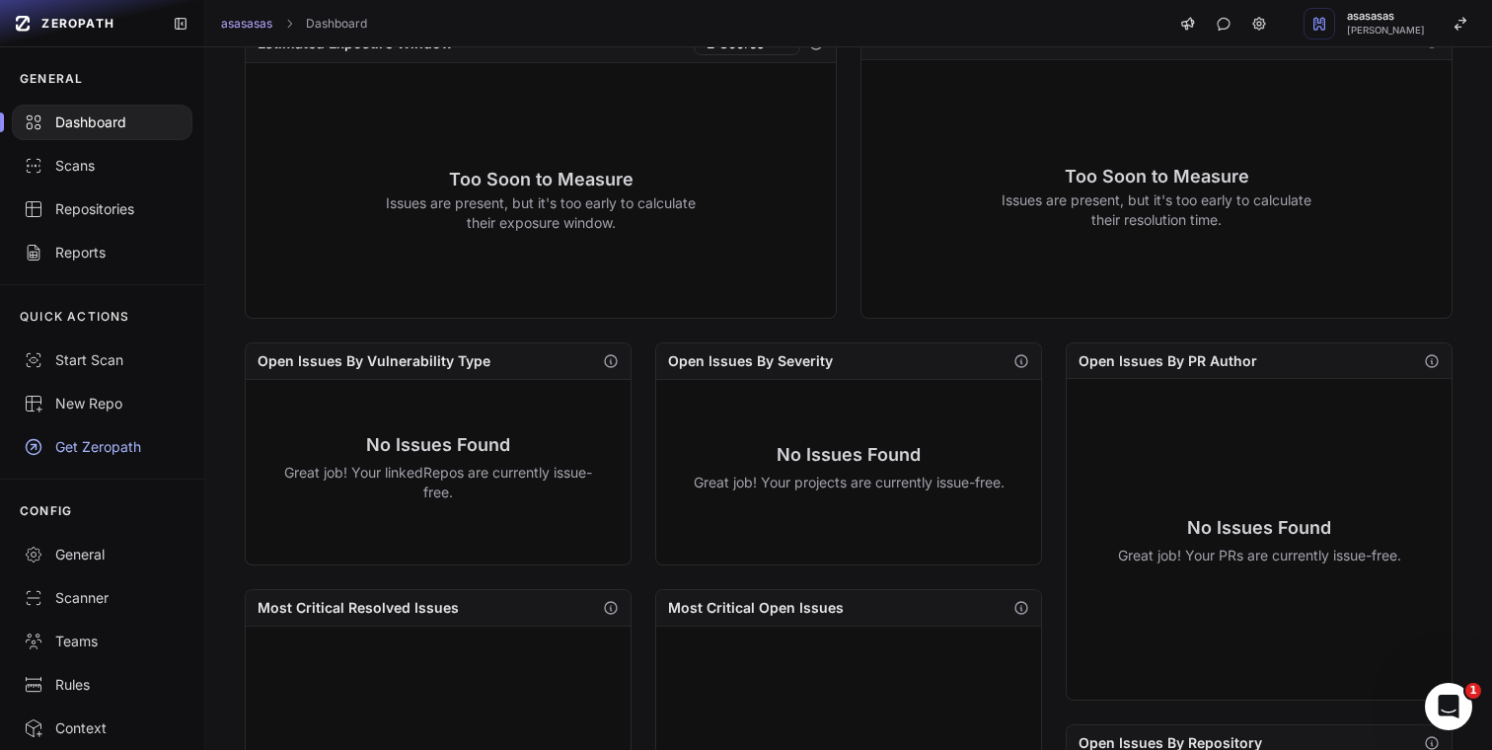
scroll to position [719, 0]
